Goal: Information Seeking & Learning: Learn about a topic

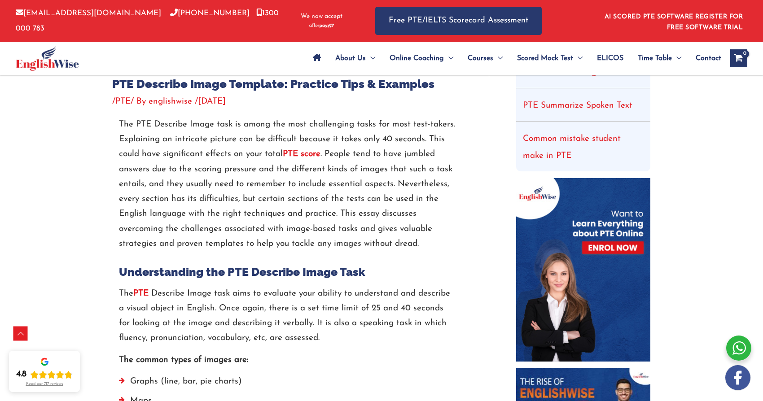
scroll to position [314, 0]
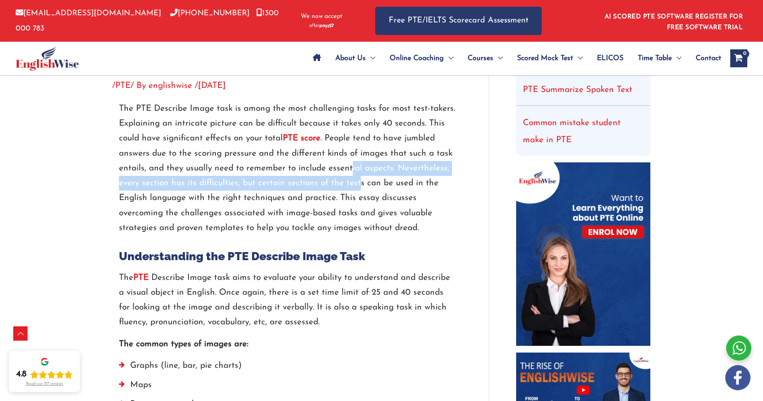
drag, startPoint x: 351, startPoint y: 169, endPoint x: 359, endPoint y: 181, distance: 14.9
click at [359, 181] on p "The PTE Describe Image task is among the most challenging tasks for most test-t…" at bounding box center [287, 168] width 336 height 134
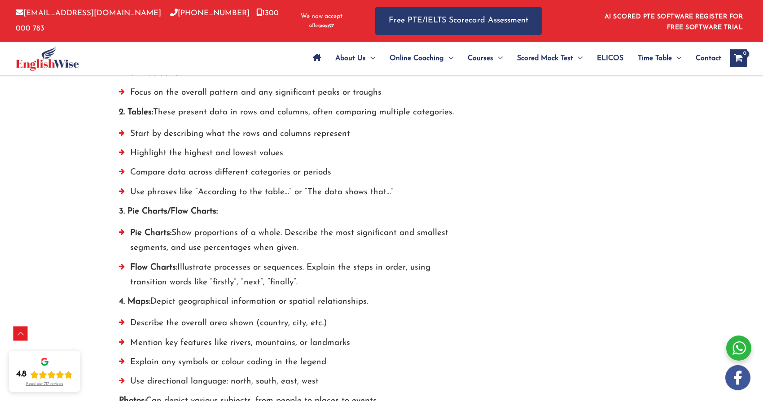
scroll to position [897, 0]
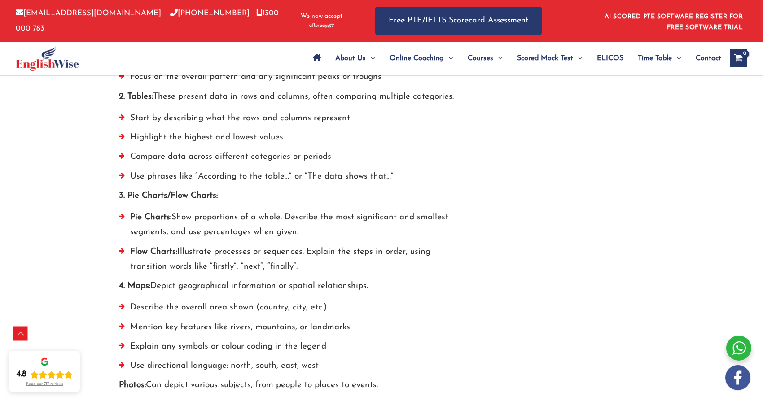
click at [225, 224] on li "Pie Charts: Show proportions of a whole. Describe the most significant and smal…" at bounding box center [287, 227] width 336 height 35
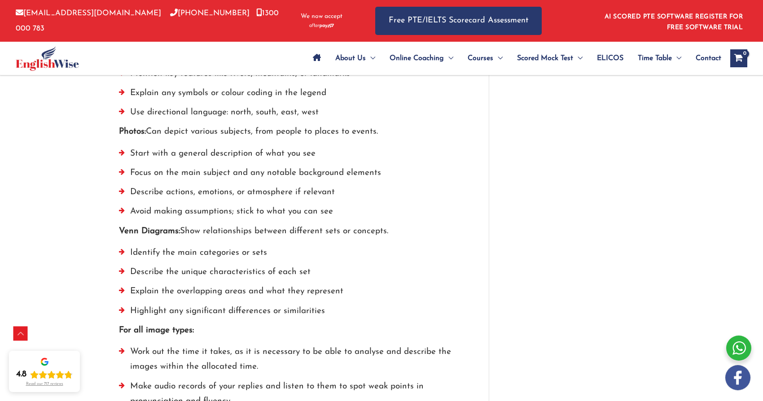
scroll to position [1167, 0]
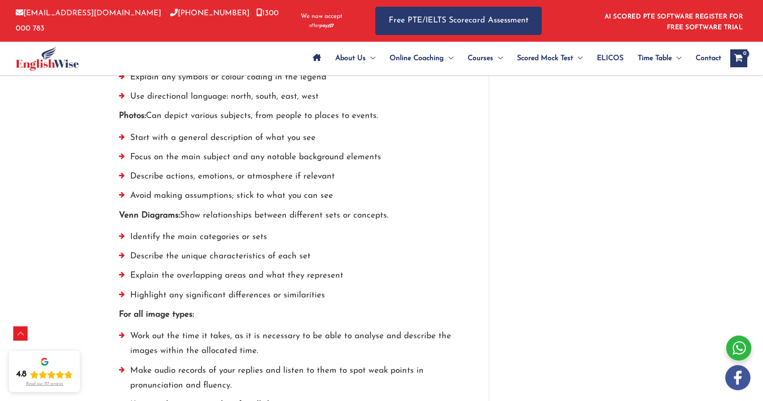
click at [270, 240] on li "Identify the main categories or sets" at bounding box center [287, 239] width 336 height 19
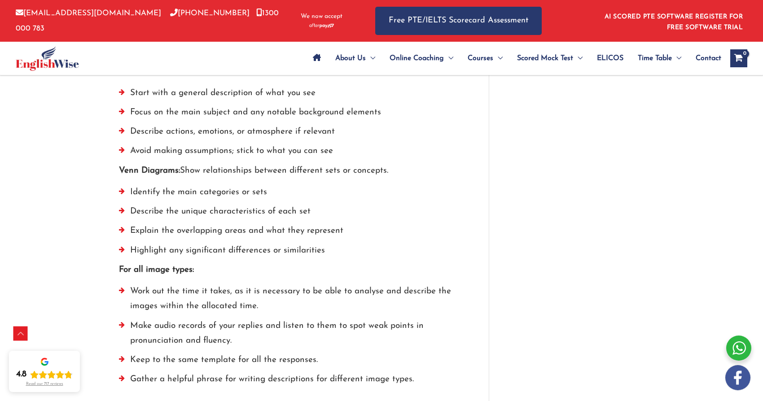
click at [183, 172] on p "Venn Diagrams: Show relationships between different sets or concepts." at bounding box center [287, 170] width 336 height 15
drag, startPoint x: 184, startPoint y: 172, endPoint x: 113, endPoint y: 172, distance: 70.9
click at [113, 172] on div "The PTE Describe Image task is among the most challenging tasks for most test-t…" at bounding box center [287, 223] width 350 height 2038
copy p "Venn Diagrams:"
click at [274, 175] on p "Venn Diagrams: Show relationships between different sets or concepts." at bounding box center [287, 170] width 336 height 15
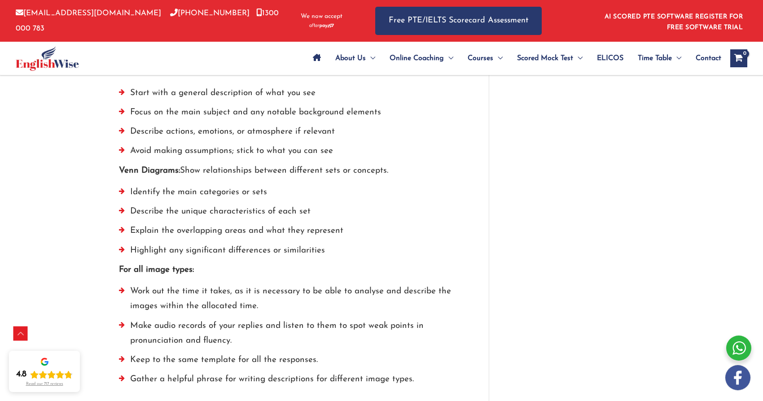
click at [168, 281] on div "For all image types: Work out the time it takes, as it is necessary to be able …" at bounding box center [287, 326] width 336 height 129
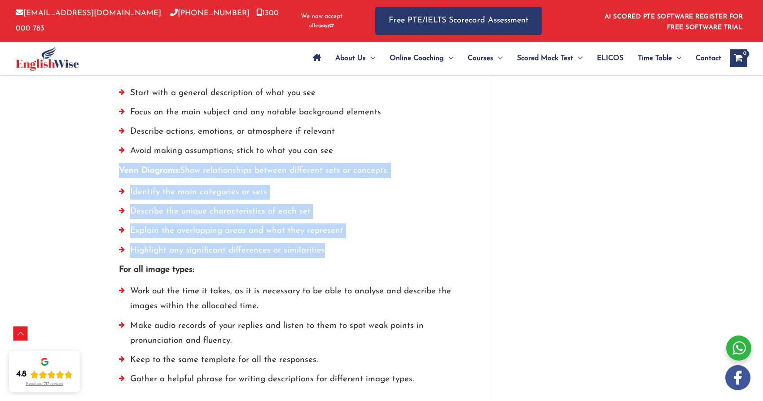
drag, startPoint x: 119, startPoint y: 167, endPoint x: 348, endPoint y: 251, distance: 244.1
click at [348, 251] on div "Venn Diagrams: Show relationships between different sets or concepts. Identify …" at bounding box center [287, 212] width 336 height 99
copy div "Venn Diagrams: Show relationships between different sets or concepts. Identify …"
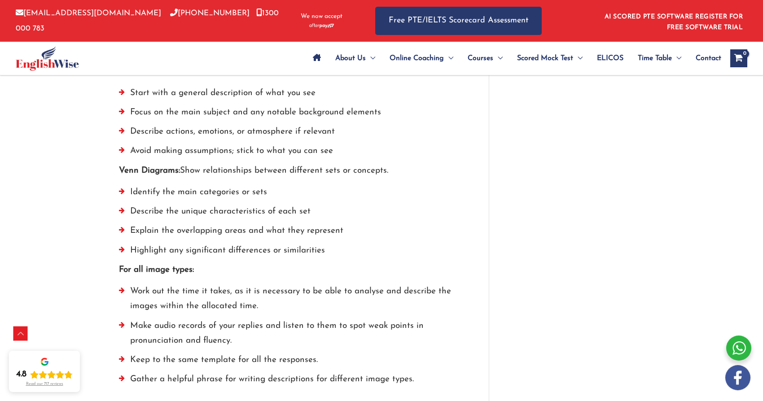
click at [275, 293] on li "Work out the time it takes, as it is necessary to be able to analyse and descri…" at bounding box center [287, 301] width 336 height 35
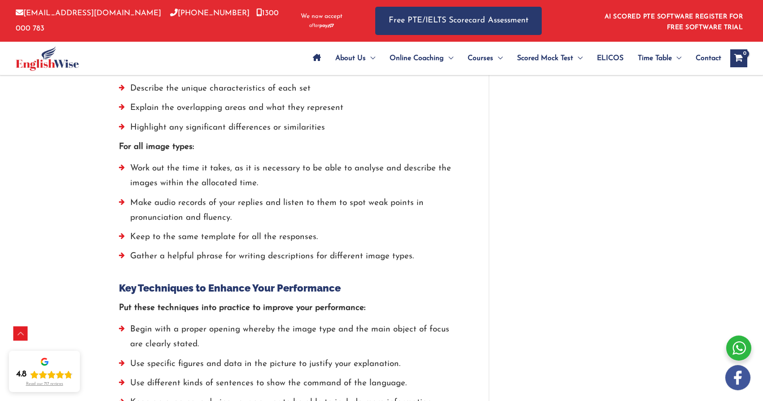
scroll to position [1346, 0]
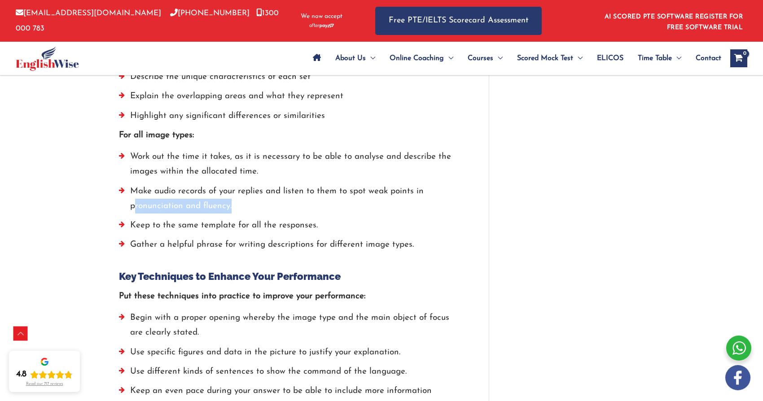
drag, startPoint x: 133, startPoint y: 207, endPoint x: 242, endPoint y: 211, distance: 109.1
click at [242, 211] on li "Make audio records of your replies and listen to them to spot weak points in pr…" at bounding box center [287, 201] width 336 height 35
click at [220, 232] on li "Keep to the same template for all the responses." at bounding box center [287, 227] width 336 height 19
drag, startPoint x: 350, startPoint y: 191, endPoint x: 373, endPoint y: 204, distance: 26.3
click at [373, 204] on li "Make audio records of your replies and listen to them to spot weak points in pr…" at bounding box center [287, 201] width 336 height 35
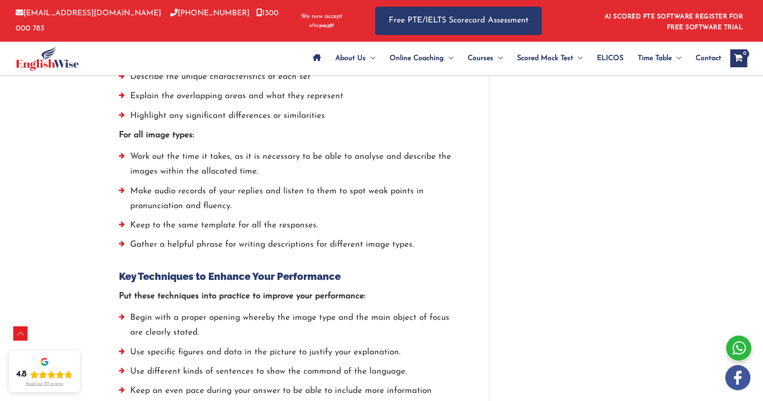
click at [203, 236] on li "Keep to the same template for all the responses." at bounding box center [287, 227] width 336 height 19
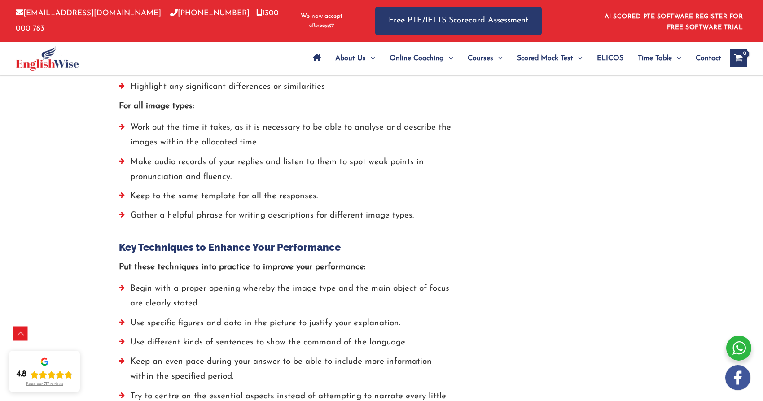
scroll to position [1391, 0]
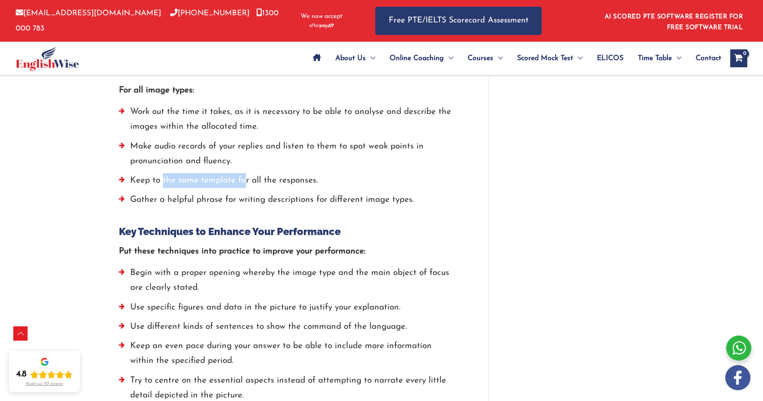
drag, startPoint x: 162, startPoint y: 181, endPoint x: 245, endPoint y: 176, distance: 82.7
click at [245, 176] on li "Keep to the same template for all the responses." at bounding box center [287, 182] width 336 height 19
drag, startPoint x: 174, startPoint y: 201, endPoint x: 293, endPoint y: 205, distance: 119.4
click at [293, 205] on li "Gather a helpful phrase for writing descriptions for different image types." at bounding box center [287, 201] width 336 height 19
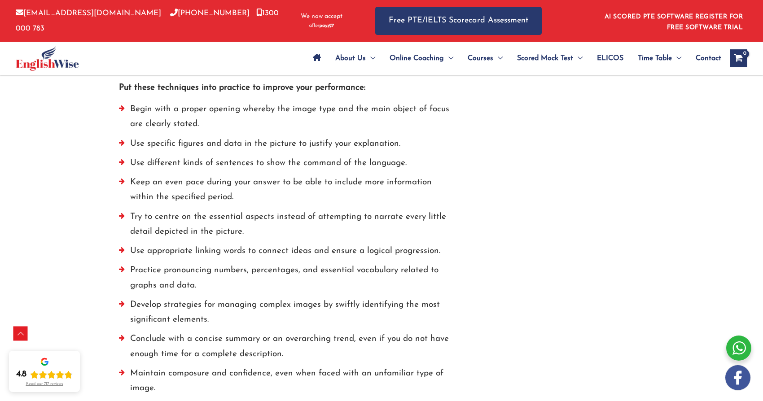
scroll to position [1570, 0]
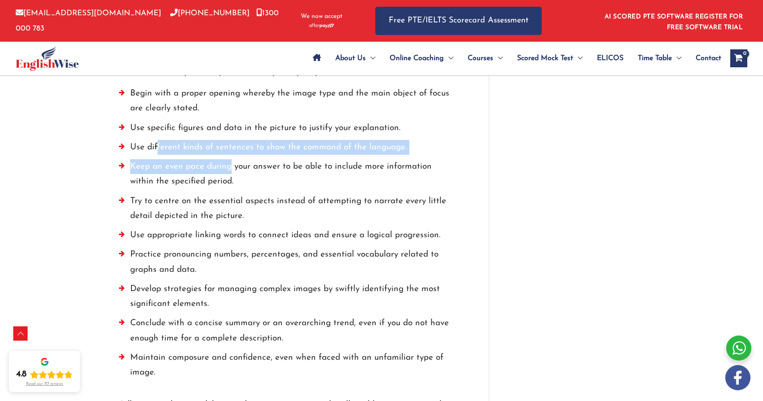
drag, startPoint x: 158, startPoint y: 149, endPoint x: 229, endPoint y: 165, distance: 72.3
click at [229, 165] on ul "Begin with a proper opening whereby the image type and the main object of focus…" at bounding box center [287, 235] width 336 height 298
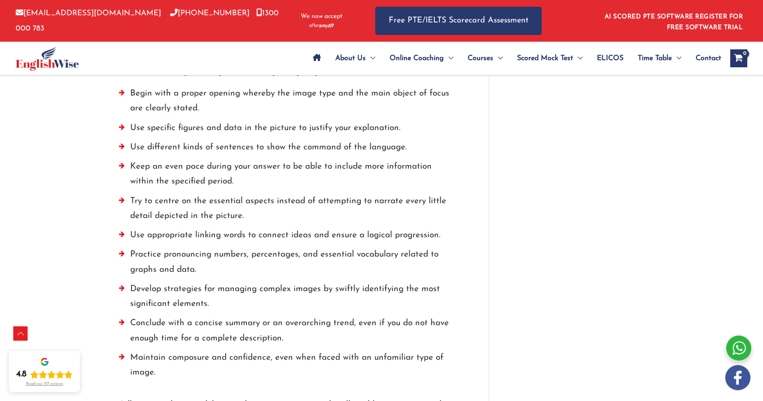
click at [227, 190] on li "Keep an even pace during your answer to be able to include more information wit…" at bounding box center [287, 176] width 336 height 35
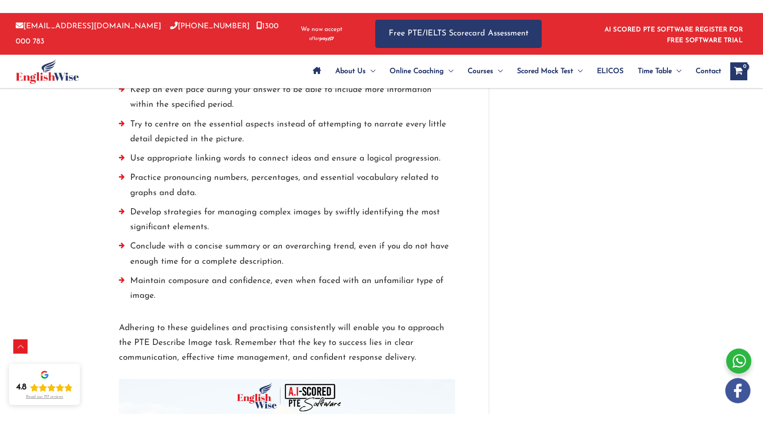
scroll to position [1705, 0]
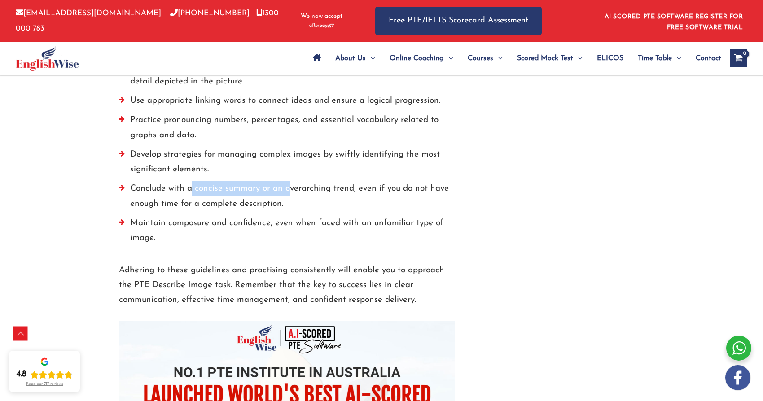
drag, startPoint x: 189, startPoint y: 189, endPoint x: 288, endPoint y: 189, distance: 98.3
click at [288, 189] on li "Conclude with a concise summary or an overarching trend, even if you do not hav…" at bounding box center [287, 198] width 336 height 35
click at [214, 204] on li "Conclude with a concise summary or an overarching trend, even if you do not hav…" at bounding box center [287, 198] width 336 height 35
drag, startPoint x: 199, startPoint y: 205, endPoint x: 270, endPoint y: 210, distance: 71.0
click at [270, 210] on li "Conclude with a concise summary or an overarching trend, even if you do not hav…" at bounding box center [287, 198] width 336 height 35
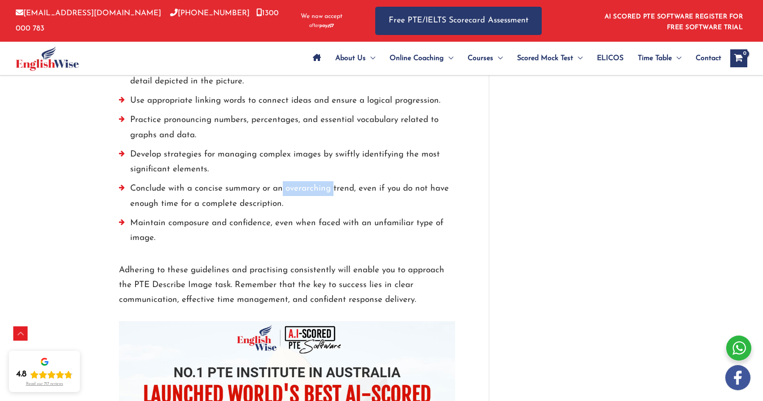
drag, startPoint x: 283, startPoint y: 188, endPoint x: 332, endPoint y: 192, distance: 48.7
click at [332, 192] on li "Conclude with a concise summary or an overarching trend, even if you do not hav…" at bounding box center [287, 198] width 336 height 35
copy li "overarching"
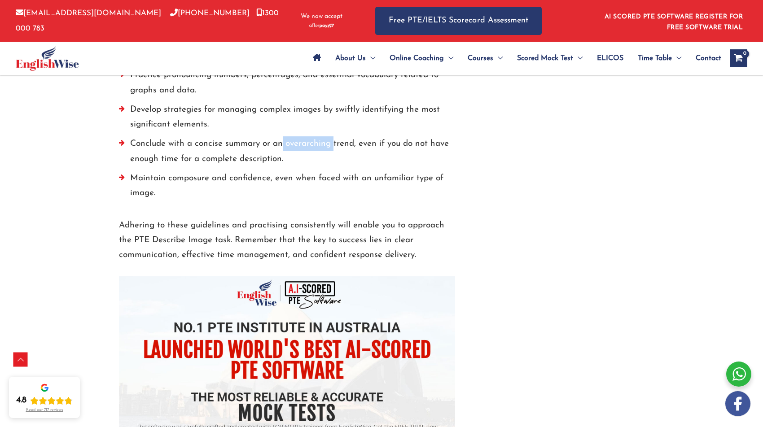
scroll to position [1795, 0]
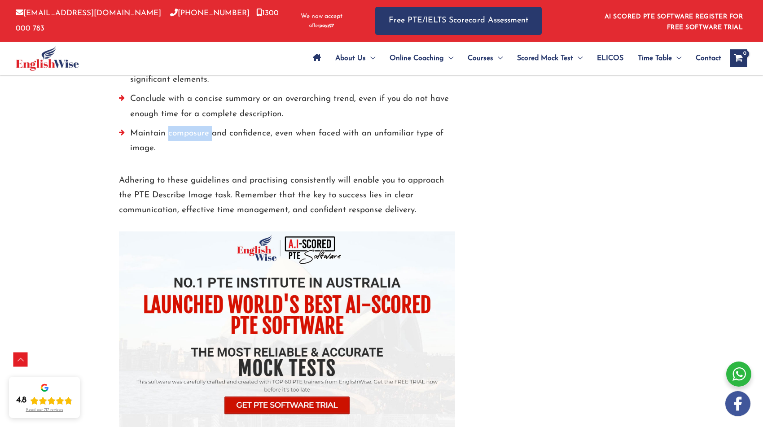
drag, startPoint x: 167, startPoint y: 131, endPoint x: 211, endPoint y: 132, distance: 43.5
click at [211, 132] on li "Maintain composure and confidence, even when faced with an unfamiliar type of i…" at bounding box center [287, 143] width 336 height 35
copy li "composure"
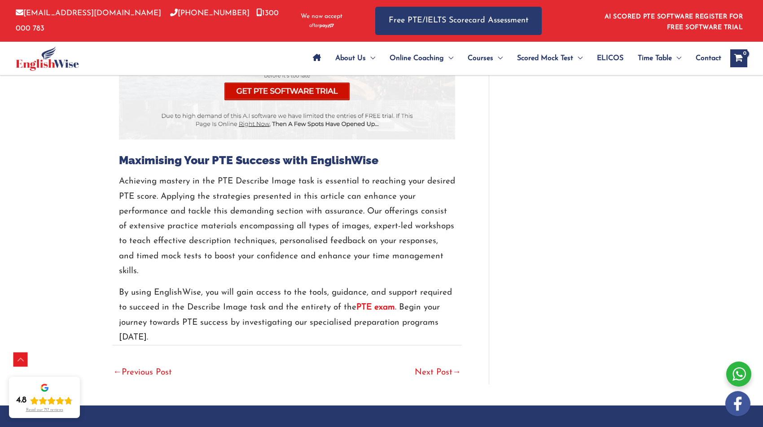
scroll to position [2154, 0]
